Goal: Information Seeking & Learning: Check status

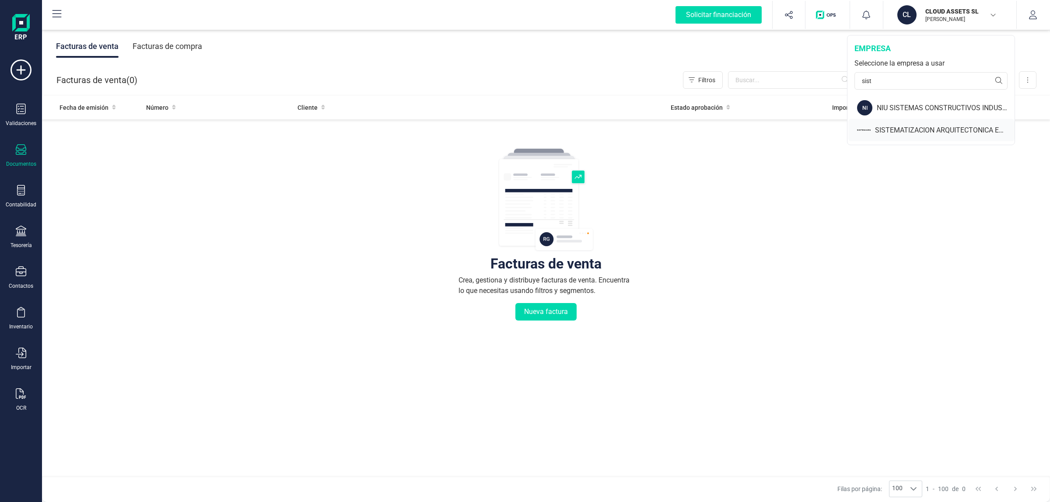
type input "sist"
click at [897, 132] on div "SISTEMATIZACION ARQUITECTONICA EN REFORMAS SL" at bounding box center [945, 130] width 140 height 11
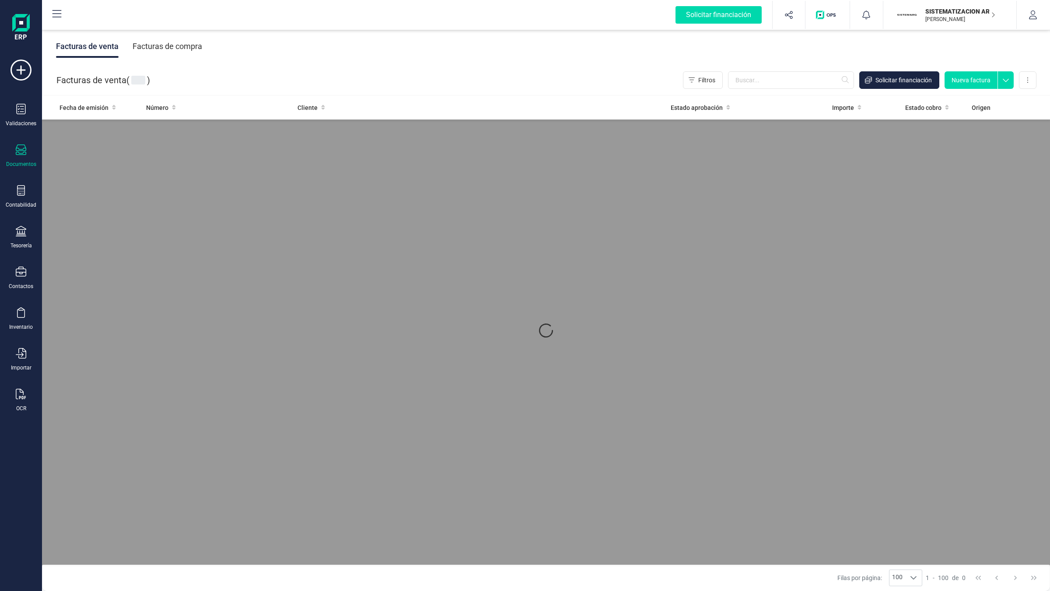
click at [167, 49] on div "Facturas de compra" at bounding box center [168, 46] width 70 height 23
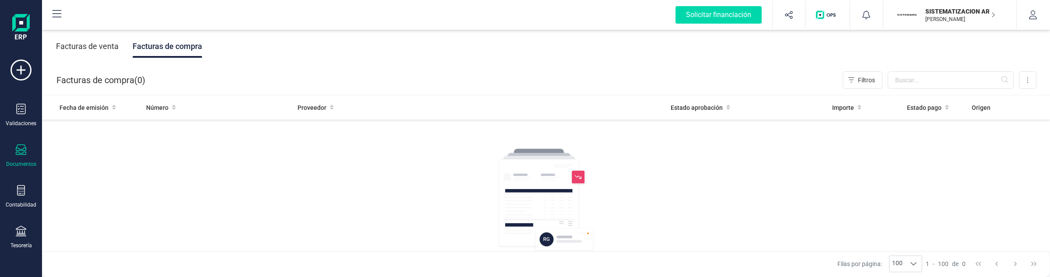
click at [127, 52] on div "Facturas de venta Facturas de compra" at bounding box center [129, 46] width 146 height 23
drag, startPoint x: 103, startPoint y: 53, endPoint x: 130, endPoint y: 50, distance: 26.3
click at [105, 52] on div "Facturas de venta" at bounding box center [87, 46] width 63 height 23
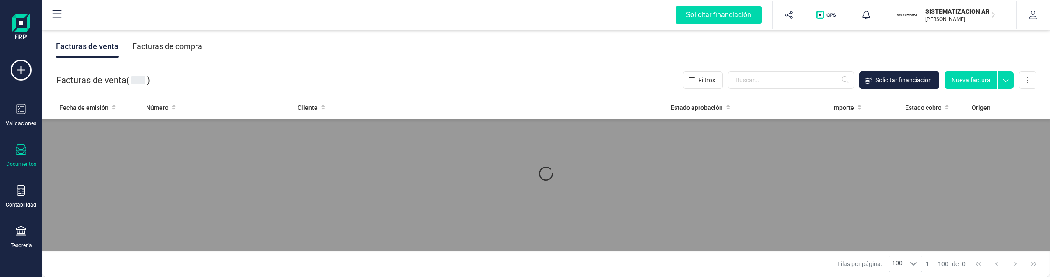
click at [154, 49] on div "Facturas de compra" at bounding box center [168, 46] width 70 height 23
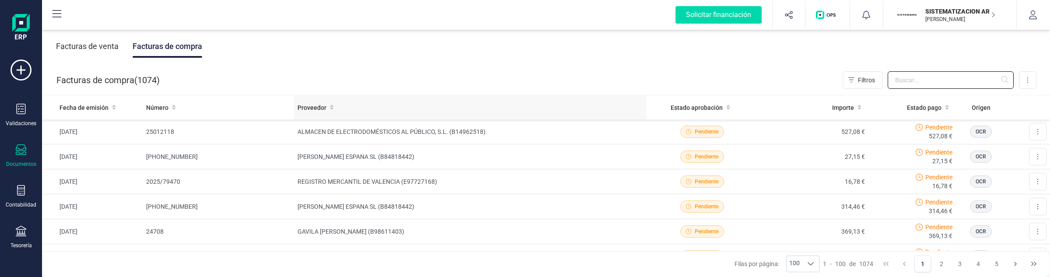
drag, startPoint x: 906, startPoint y: 80, endPoint x: 611, endPoint y: 105, distance: 296.0
click at [906, 80] on input "text" at bounding box center [951, 80] width 126 height 18
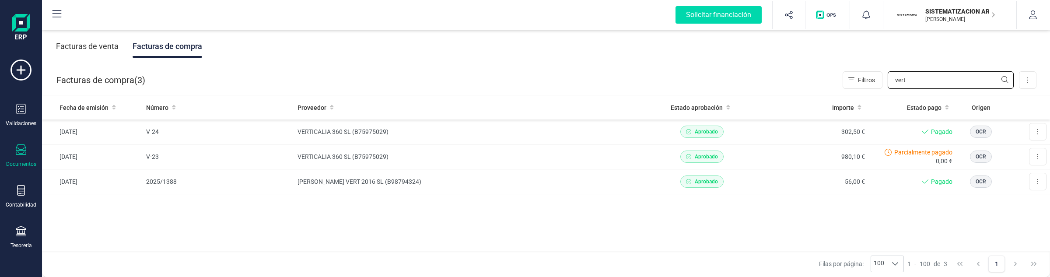
type input "vert"
click at [620, 151] on td "VERTICALIA 360 SL (B75975029)" at bounding box center [470, 156] width 353 height 25
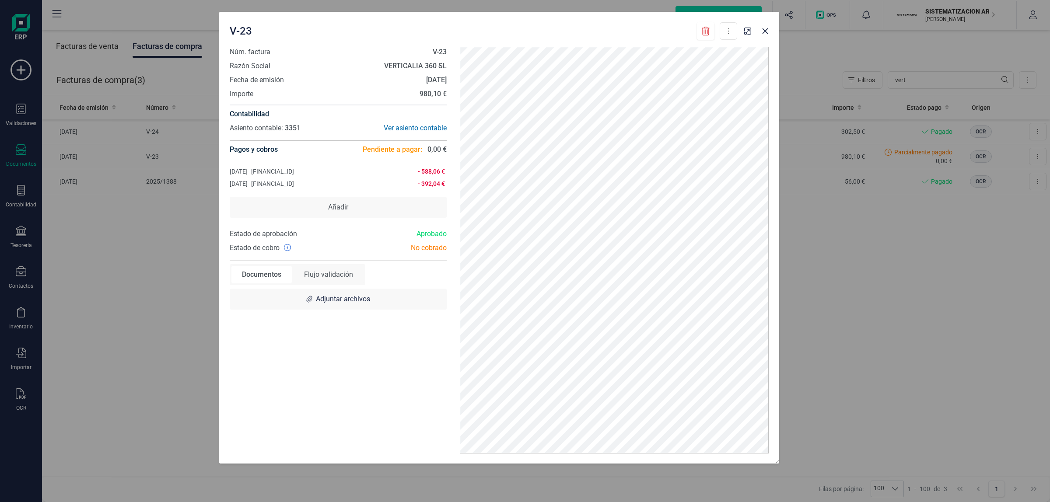
drag, startPoint x: 694, startPoint y: 36, endPoint x: 668, endPoint y: 23, distance: 29.0
click at [668, 23] on div "V-23 Descargar documento Marcar como pagada" at bounding box center [484, 31] width 508 height 18
click at [768, 34] on icon "Close" at bounding box center [765, 31] width 7 height 7
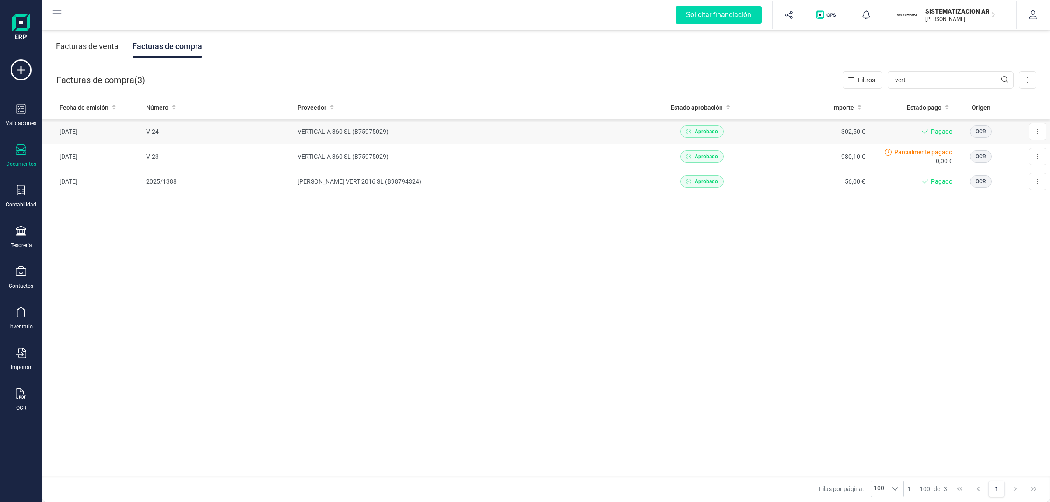
click at [772, 130] on td "302,50 €" at bounding box center [812, 131] width 111 height 25
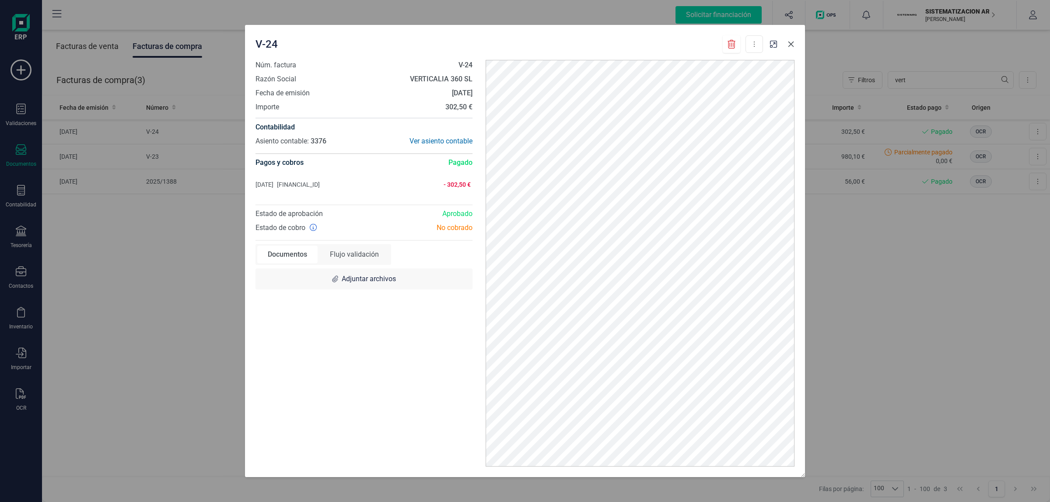
click at [792, 42] on icon "Close" at bounding box center [791, 44] width 7 height 7
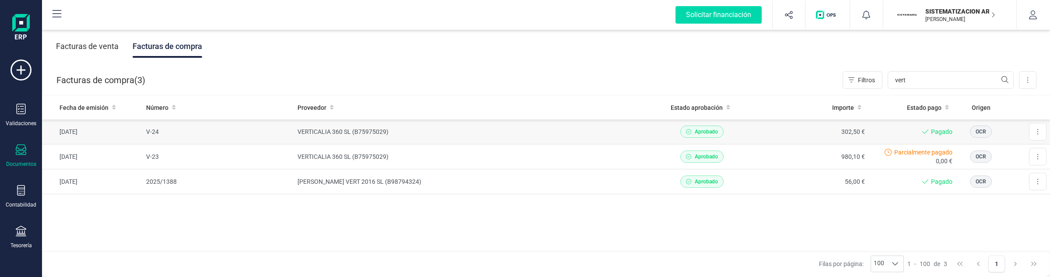
click at [548, 128] on td "VERTICALIA 360 SL (B75975029)" at bounding box center [470, 131] width 353 height 25
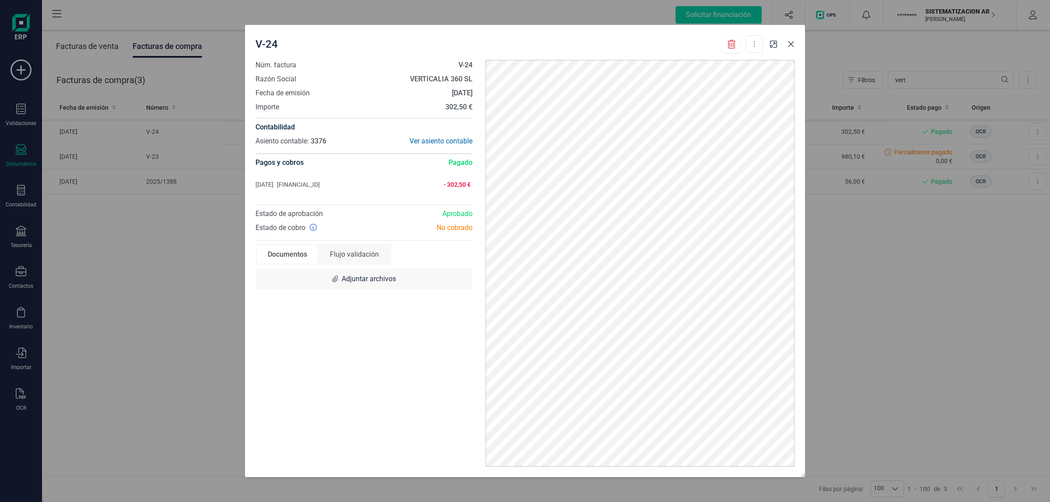
click at [796, 42] on button "Close" at bounding box center [791, 44] width 14 height 14
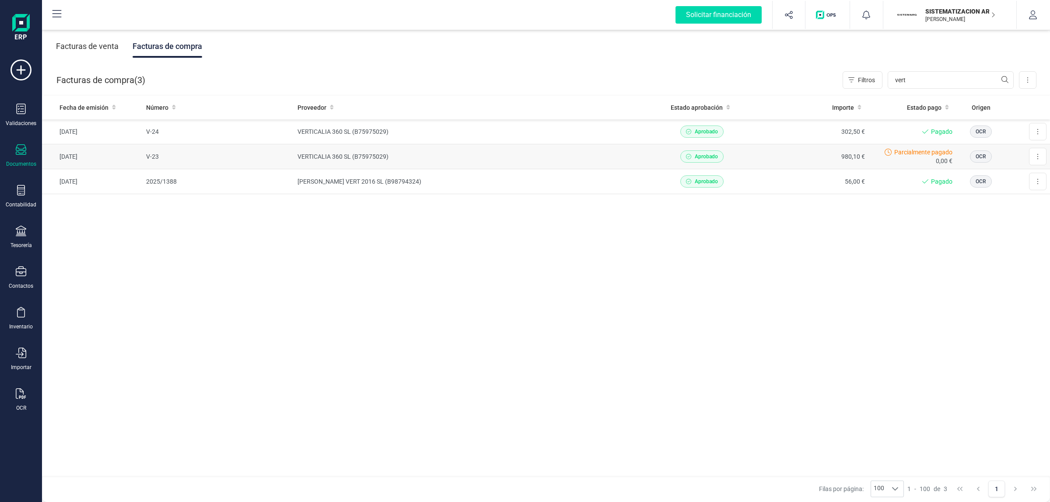
click at [578, 147] on td "VERTICALIA 360 SL (B75975029)" at bounding box center [470, 156] width 353 height 25
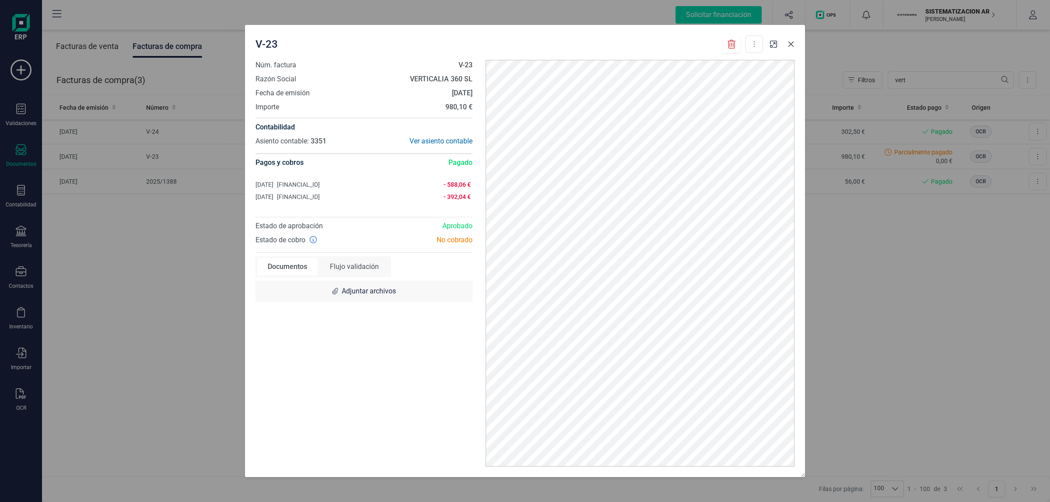
click at [794, 43] on icon "Close" at bounding box center [791, 44] width 7 height 7
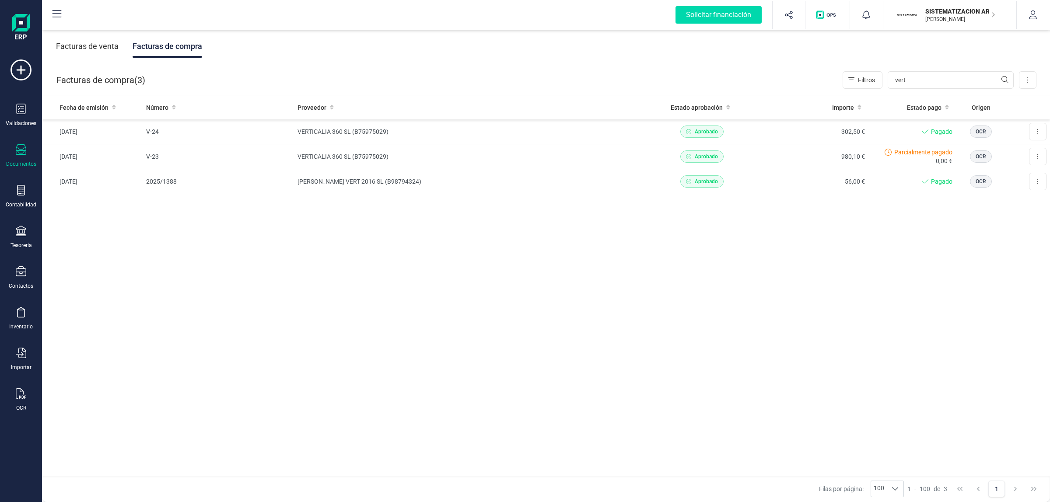
click at [95, 44] on div "Facturas de venta" at bounding box center [87, 46] width 63 height 23
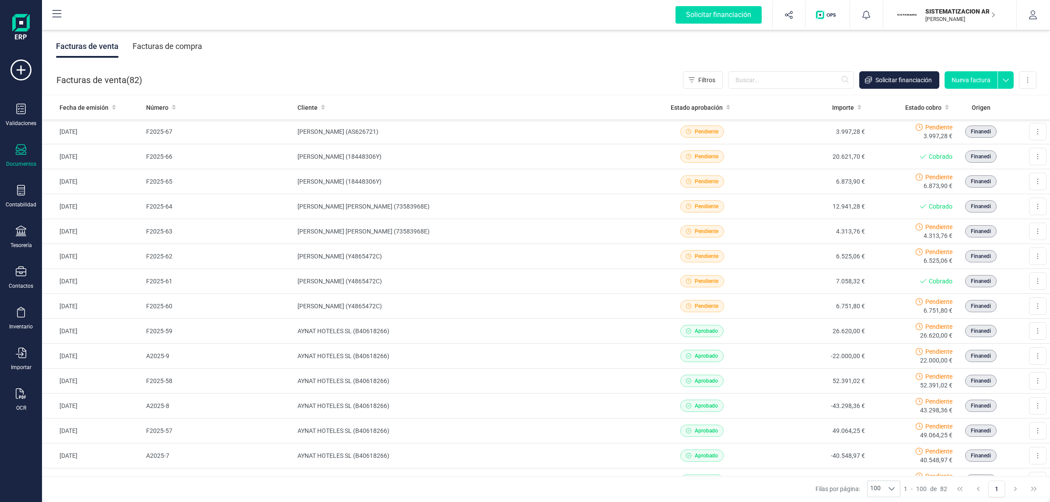
click at [169, 44] on div "Facturas de compra" at bounding box center [168, 46] width 70 height 23
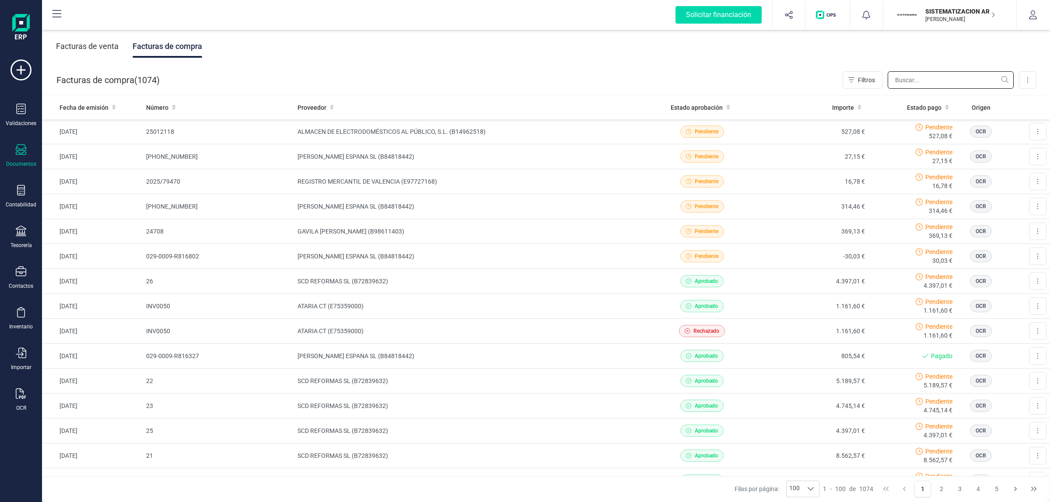
click at [907, 79] on input "text" at bounding box center [951, 80] width 126 height 18
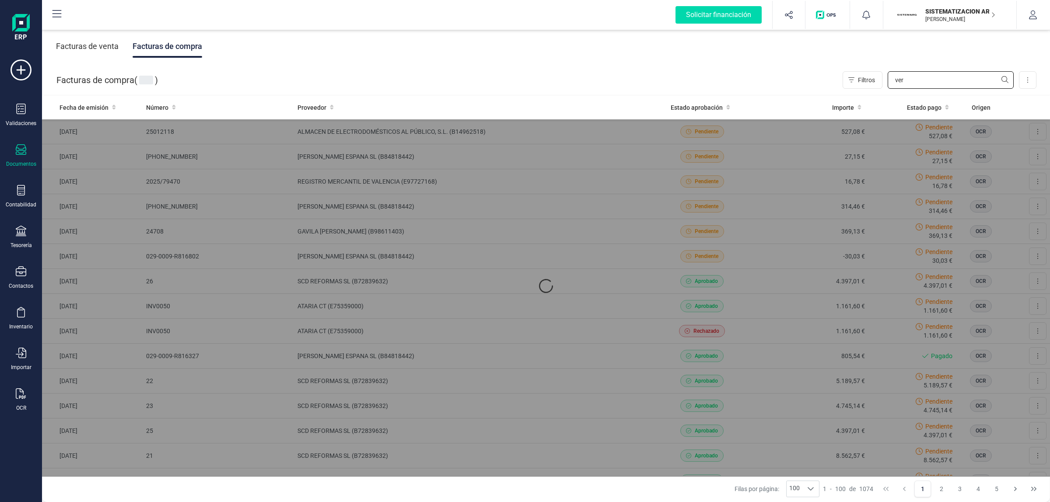
type input "vert"
